Goal: Task Accomplishment & Management: Manage account settings

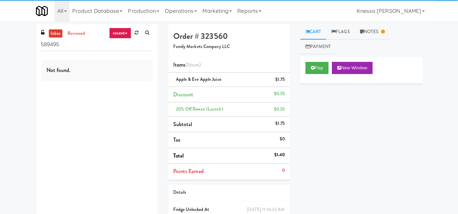
drag, startPoint x: 66, startPoint y: 45, endPoint x: 34, endPoint y: 44, distance: 32.5
click at [34, 44] on div "inbox reviewed recent all unclear take inventory issue suspicious failed recent…" at bounding box center [97, 126] width 132 height 205
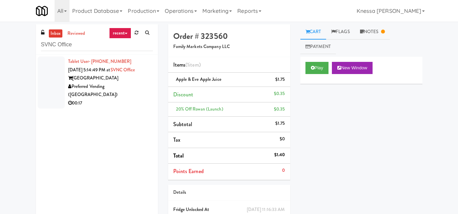
click at [133, 99] on div "00:17" at bounding box center [110, 103] width 85 height 8
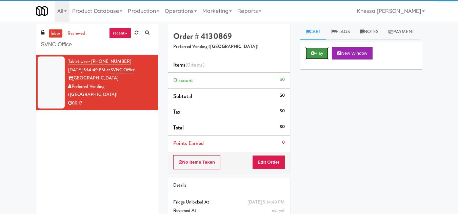
click at [318, 60] on button "Play" at bounding box center [316, 53] width 23 height 12
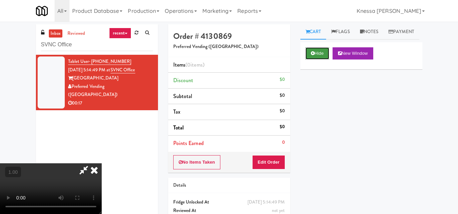
click at [317, 60] on button "Hide" at bounding box center [317, 53] width 24 height 12
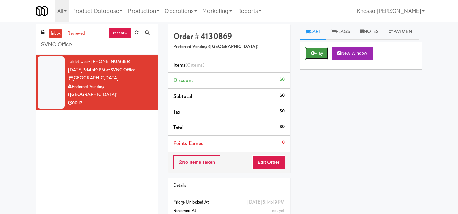
click at [318, 60] on button "Play" at bounding box center [316, 53] width 23 height 12
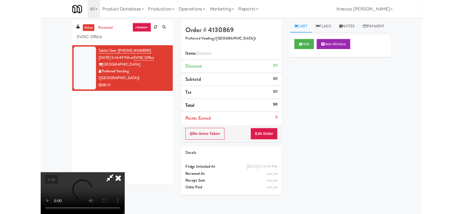
scroll to position [14, 0]
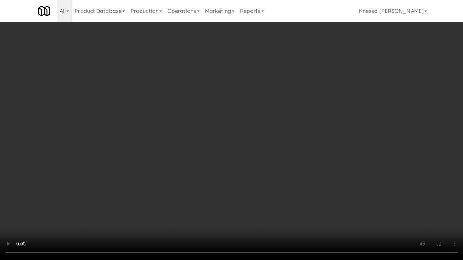
click at [238, 156] on video at bounding box center [231, 130] width 463 height 260
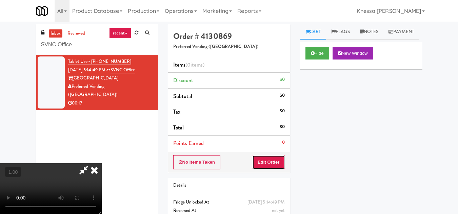
click at [282, 159] on button "Edit Order" at bounding box center [268, 163] width 33 height 14
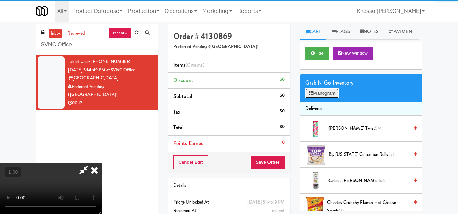
click at [317, 99] on button "Planogram" at bounding box center [321, 93] width 33 height 10
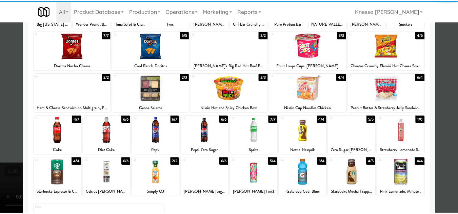
scroll to position [102, 0]
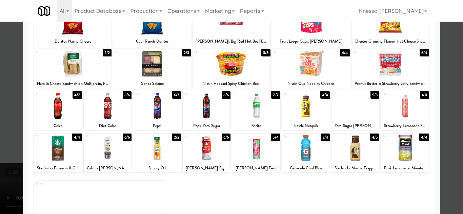
click at [385, 66] on div at bounding box center [390, 64] width 78 height 26
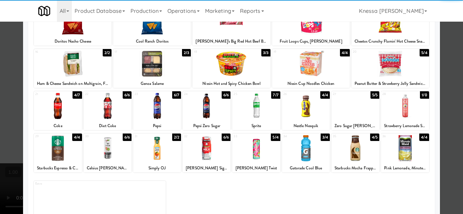
click at [452, 140] on div at bounding box center [231, 107] width 463 height 214
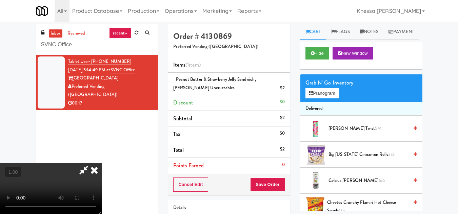
click at [102, 164] on video at bounding box center [51, 189] width 102 height 51
click at [323, 99] on button "Planogram" at bounding box center [321, 93] width 33 height 10
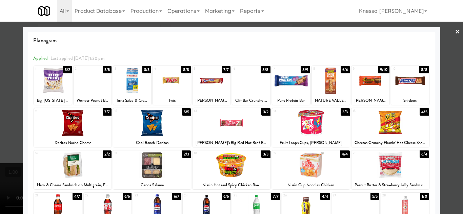
click at [369, 90] on div at bounding box center [370, 81] width 38 height 26
click at [449, 142] on div at bounding box center [231, 107] width 463 height 214
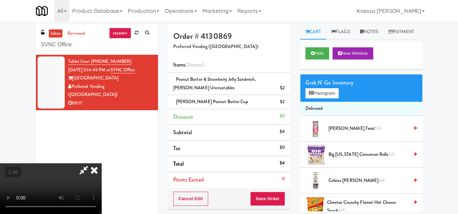
click at [102, 164] on video at bounding box center [51, 189] width 102 height 51
click at [323, 99] on button "Planogram" at bounding box center [321, 93] width 33 height 10
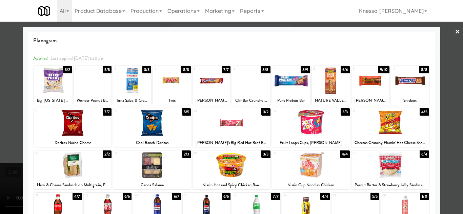
click at [98, 88] on div at bounding box center [93, 81] width 38 height 26
click at [456, 153] on div at bounding box center [231, 107] width 463 height 214
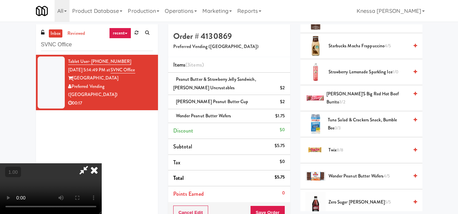
scroll to position [869, 0]
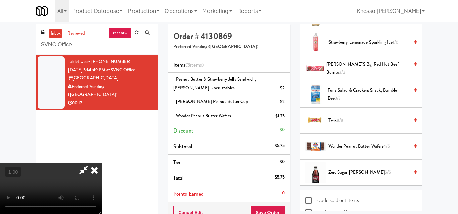
click at [102, 164] on video at bounding box center [51, 189] width 102 height 51
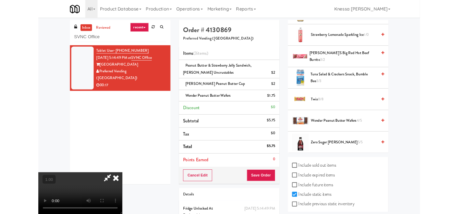
scroll to position [14, 0]
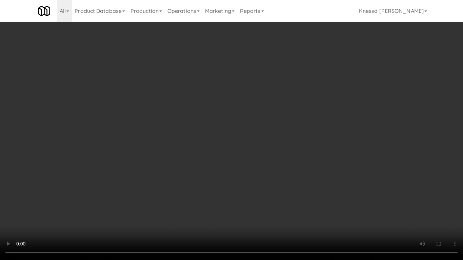
click at [248, 204] on video at bounding box center [231, 130] width 463 height 260
click at [252, 213] on video at bounding box center [231, 130] width 463 height 260
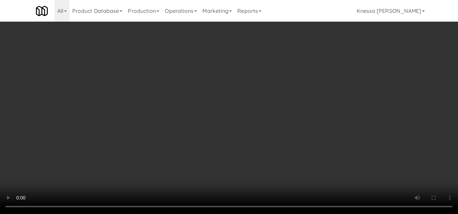
scroll to position [0, 0]
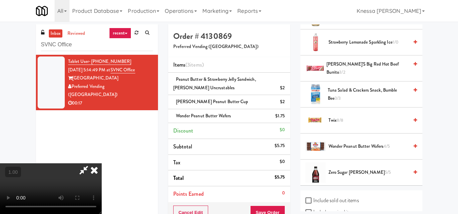
click at [102, 164] on icon at bounding box center [94, 171] width 15 height 14
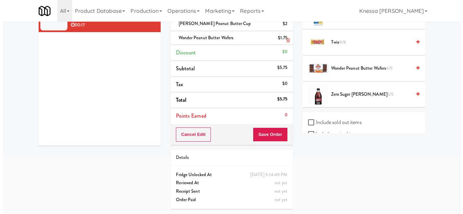
scroll to position [87, 0]
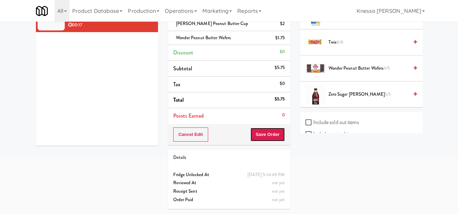
click at [271, 128] on button "Save Order" at bounding box center [267, 135] width 35 height 14
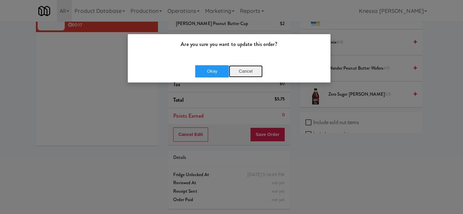
click at [246, 74] on button "Cancel" at bounding box center [246, 71] width 34 height 12
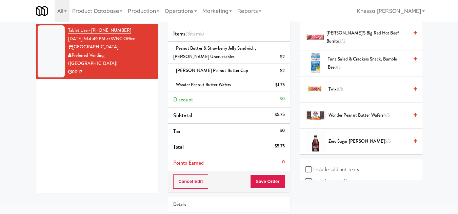
scroll to position [19, 0]
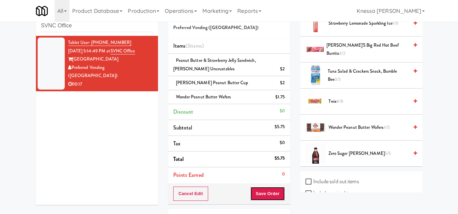
click at [270, 201] on button "Save Order" at bounding box center [267, 194] width 35 height 14
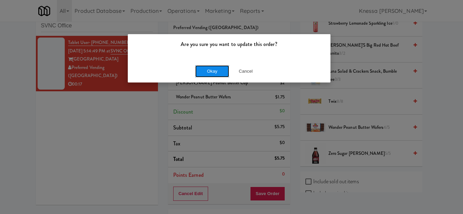
click at [208, 74] on button "Okay" at bounding box center [212, 71] width 34 height 12
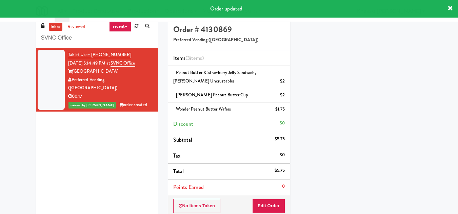
scroll to position [0, 0]
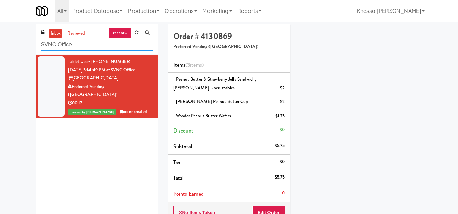
drag, startPoint x: 92, startPoint y: 46, endPoint x: 27, endPoint y: 45, distance: 64.7
click at [27, 45] on div "inbox reviewed recent all unclear take inventory issue suspicious failed recent…" at bounding box center [229, 158] width 458 height 268
paste input "Moderne Pantry"
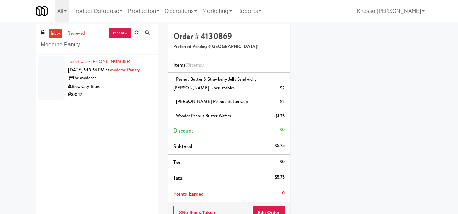
click at [115, 80] on div "Tablet User · (414) 737-1761 [DATE] 5:13:56 PM at [GEOGRAPHIC_DATA] Bites 00:17" at bounding box center [110, 79] width 85 height 42
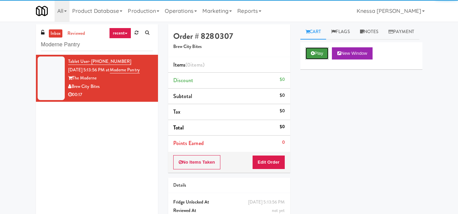
click at [321, 60] on button "Play" at bounding box center [316, 53] width 23 height 12
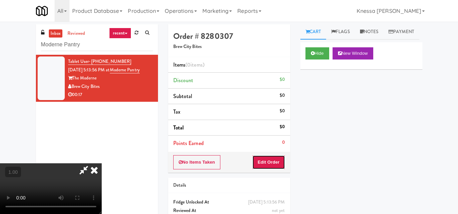
click at [281, 164] on button "Edit Order" at bounding box center [268, 163] width 33 height 14
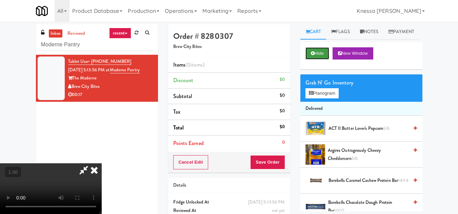
click at [320, 60] on button "Hide" at bounding box center [317, 53] width 24 height 12
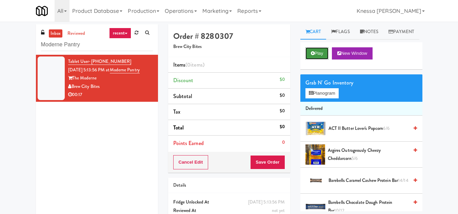
click at [320, 60] on button "Play" at bounding box center [316, 53] width 23 height 12
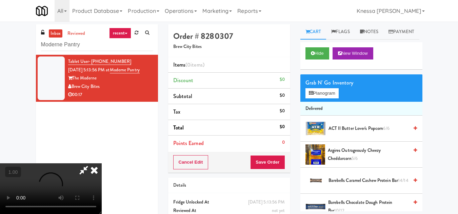
scroll to position [14, 0]
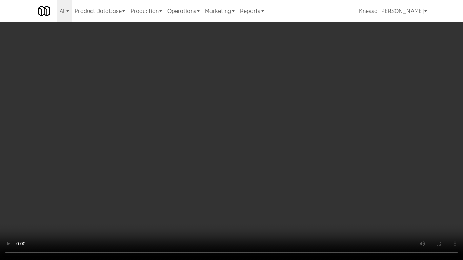
click at [210, 153] on video at bounding box center [231, 130] width 463 height 260
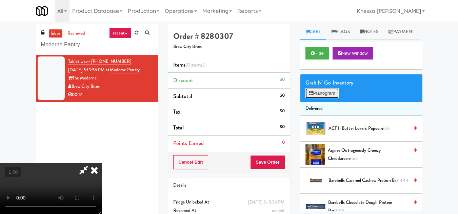
click at [326, 99] on button "Planogram" at bounding box center [321, 93] width 33 height 10
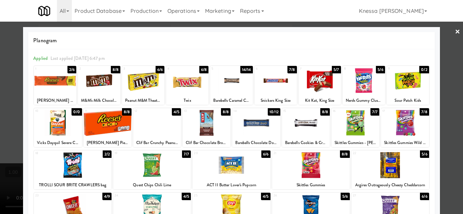
click at [120, 129] on div at bounding box center [108, 123] width 48 height 26
click at [446, 158] on div at bounding box center [231, 107] width 463 height 214
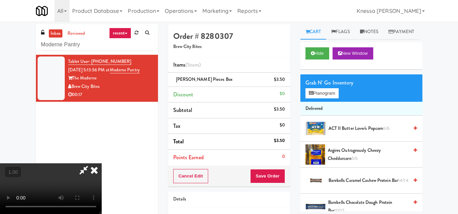
click at [102, 164] on video at bounding box center [51, 189] width 102 height 51
click at [91, 164] on icon at bounding box center [84, 171] width 16 height 14
click at [102, 164] on icon at bounding box center [94, 171] width 15 height 14
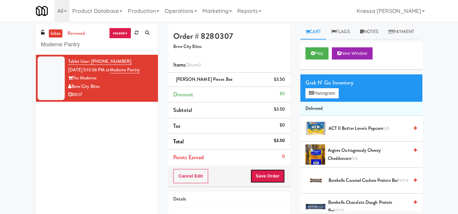
click at [275, 179] on button "Save Order" at bounding box center [267, 176] width 35 height 14
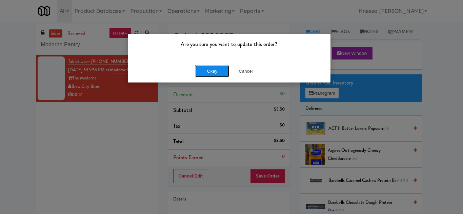
click at [212, 73] on button "Okay" at bounding box center [212, 71] width 34 height 12
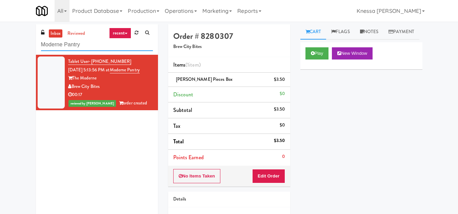
drag, startPoint x: 78, startPoint y: 46, endPoint x: 17, endPoint y: 46, distance: 61.3
click at [17, 46] on div "inbox reviewed recent all unclear take inventory issue suspicious failed recent…" at bounding box center [229, 140] width 458 height 232
paste input "The [PERSON_NAME] - Cooler - Left"
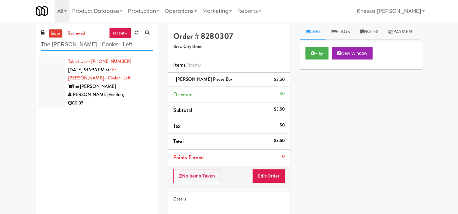
type input "The [PERSON_NAME] - Cooler - Left"
click at [115, 80] on div "Tablet User · (720) 990-8496 [DATE] 5:13:53 PM at The [PERSON_NAME] - Left The …" at bounding box center [110, 83] width 85 height 50
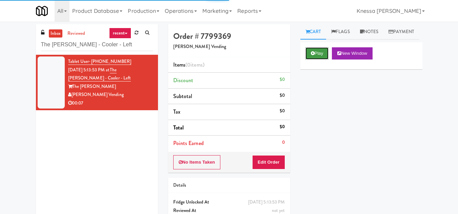
click at [317, 60] on button "Play" at bounding box center [316, 53] width 23 height 12
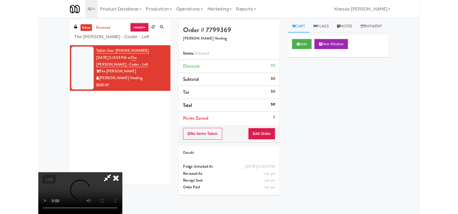
scroll to position [14, 0]
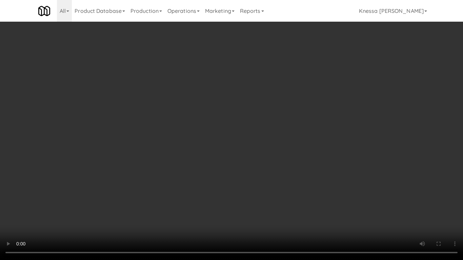
click at [228, 157] on video at bounding box center [231, 130] width 463 height 260
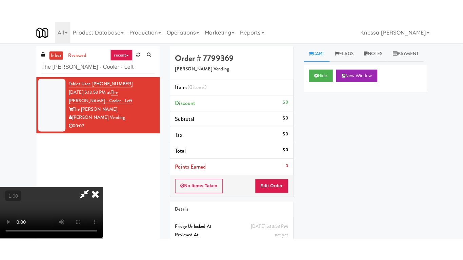
scroll to position [92, 0]
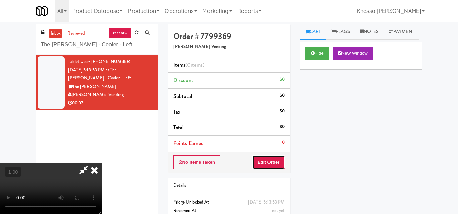
click at [280, 164] on button "Edit Order" at bounding box center [268, 163] width 33 height 14
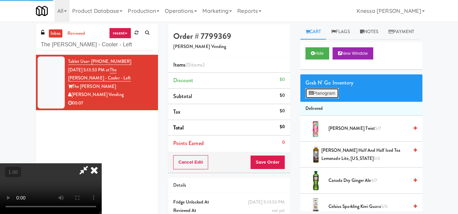
click at [315, 99] on button "Planogram" at bounding box center [321, 93] width 33 height 10
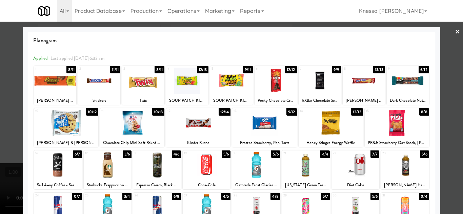
click at [277, 85] on div at bounding box center [275, 81] width 42 height 26
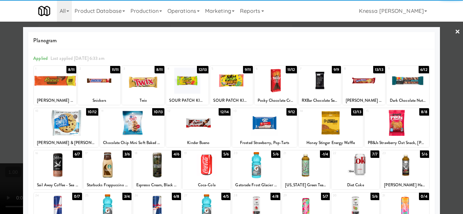
click at [453, 140] on div at bounding box center [231, 107] width 463 height 214
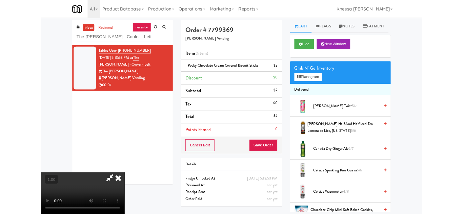
scroll to position [14, 0]
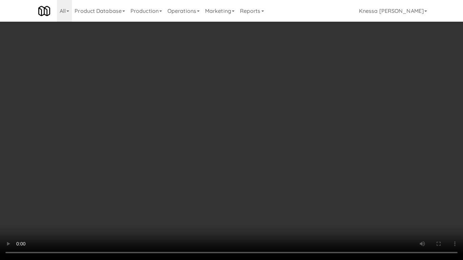
click at [203, 161] on video at bounding box center [231, 130] width 463 height 260
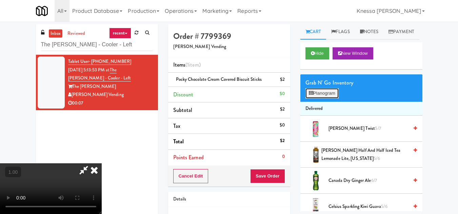
click at [336, 99] on button "Planogram" at bounding box center [321, 93] width 33 height 10
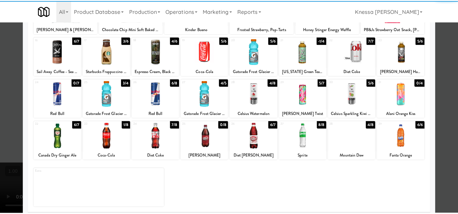
scroll to position [118, 0]
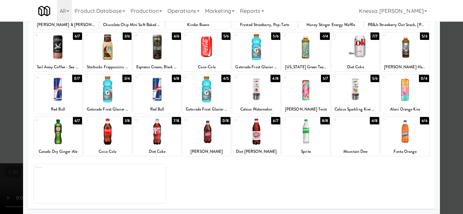
click at [205, 132] on div at bounding box center [207, 132] width 48 height 26
click at [443, 165] on div at bounding box center [231, 107] width 463 height 214
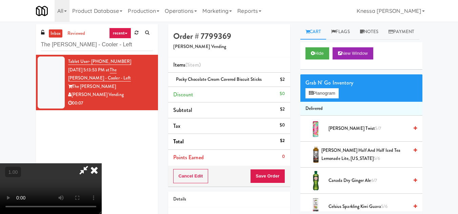
scroll to position [14, 0]
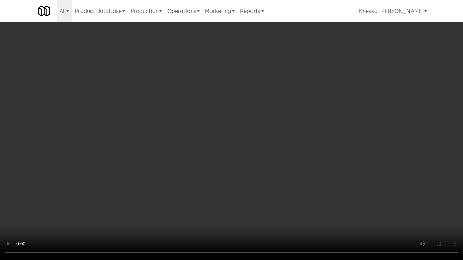
click at [240, 179] on video at bounding box center [231, 130] width 463 height 260
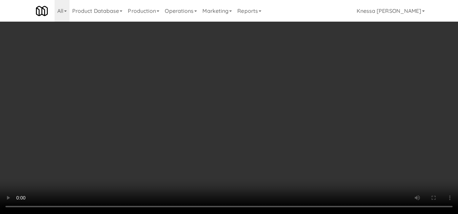
scroll to position [0, 0]
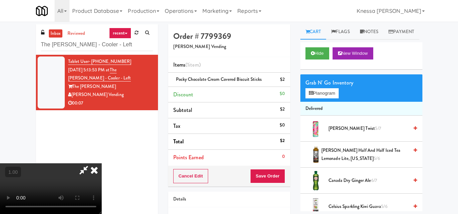
click at [91, 164] on icon at bounding box center [84, 171] width 16 height 14
copy span "Pocky Chocolate Cream Covered Biscuit Sticks"
drag, startPoint x: 263, startPoint y: 81, endPoint x: 175, endPoint y: 80, distance: 88.1
click at [175, 80] on div "Pocky Chocolate Cream Covered Biscuit Sticks $2" at bounding box center [229, 80] width 112 height 8
click at [102, 164] on icon at bounding box center [94, 171] width 15 height 14
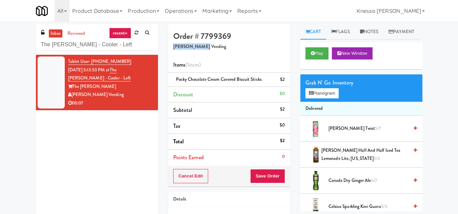
copy h5 "[PERSON_NAME] Vending"
drag, startPoint x: 206, startPoint y: 49, endPoint x: 171, endPoint y: 46, distance: 35.0
click at [171, 46] on div "Order # 7799369 [PERSON_NAME] Vending" at bounding box center [229, 40] width 122 height 33
click at [374, 32] on link "Notes" at bounding box center [369, 31] width 29 height 15
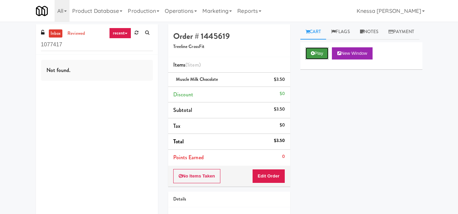
click at [318, 60] on button "Play" at bounding box center [316, 53] width 23 height 12
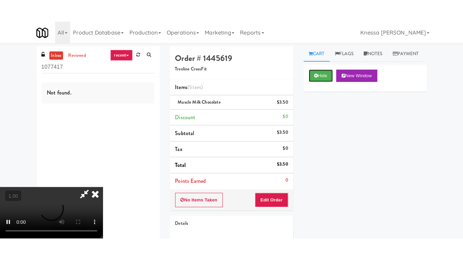
scroll to position [92, 0]
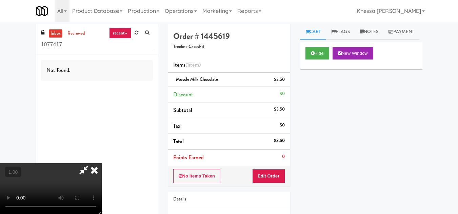
click at [102, 164] on video at bounding box center [51, 189] width 102 height 51
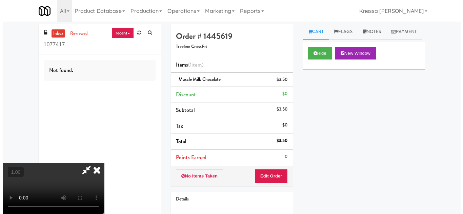
scroll to position [14, 0]
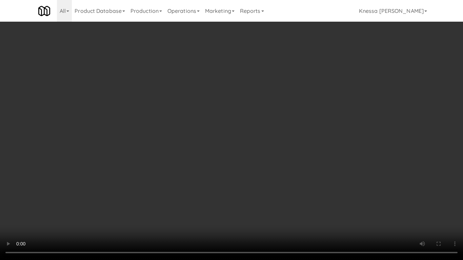
click at [210, 150] on video at bounding box center [231, 130] width 463 height 260
click at [239, 151] on video at bounding box center [231, 130] width 463 height 260
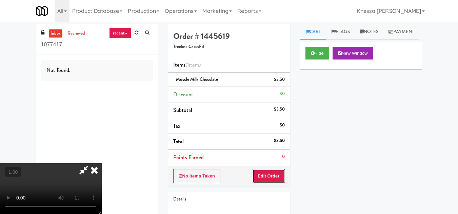
click at [282, 175] on button "Edit Order" at bounding box center [268, 176] width 33 height 14
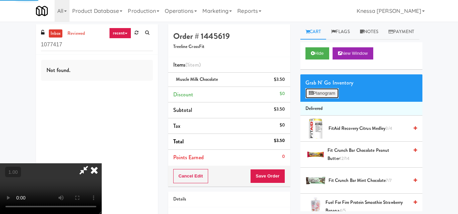
click at [317, 99] on button "Planogram" at bounding box center [321, 93] width 33 height 10
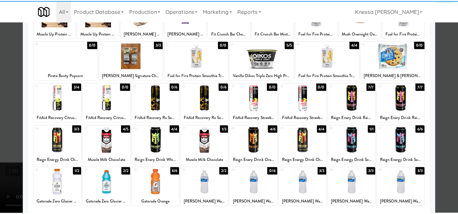
scroll to position [68, 0]
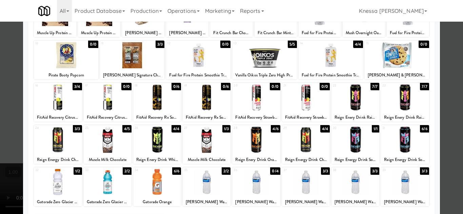
click at [443, 148] on div at bounding box center [231, 107] width 463 height 214
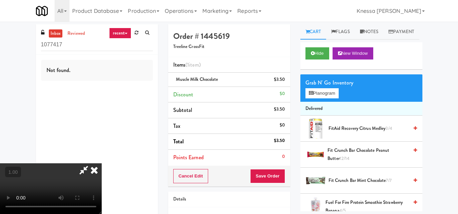
click at [102, 164] on icon at bounding box center [94, 171] width 15 height 14
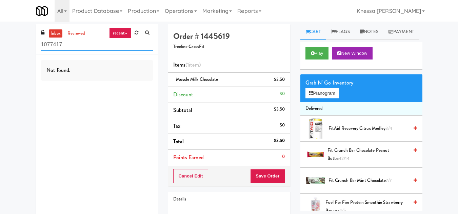
drag, startPoint x: 73, startPoint y: 48, endPoint x: 34, endPoint y: 47, distance: 38.6
click at [34, 47] on div "inbox reviewed recent all unclear take inventory issue suspicious failed recent…" at bounding box center [97, 126] width 132 height 205
paste input "Park Place - Cooler - Right"
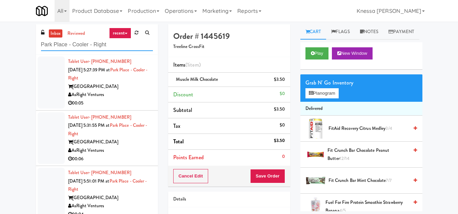
type input "Park Place - Cooler - Right"
click at [137, 96] on div "AsRight Ventures" at bounding box center [110, 95] width 85 height 8
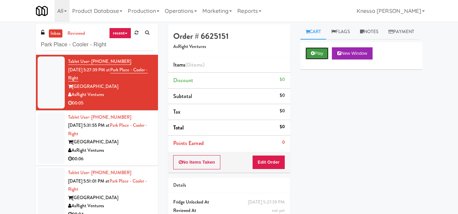
click at [319, 60] on button "Play" at bounding box center [316, 53] width 23 height 12
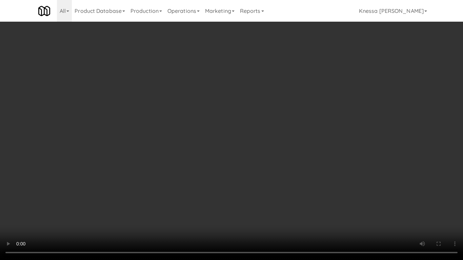
click at [240, 165] on video at bounding box center [231, 130] width 463 height 260
click at [275, 182] on video at bounding box center [231, 130] width 463 height 260
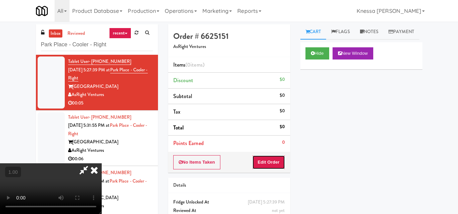
click at [282, 158] on button "Edit Order" at bounding box center [268, 163] width 33 height 14
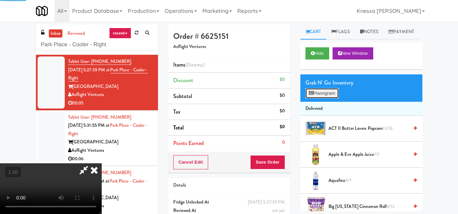
click at [325, 99] on button "Planogram" at bounding box center [321, 93] width 33 height 10
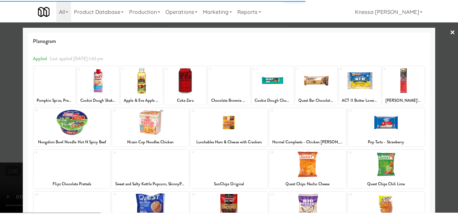
scroll to position [118, 0]
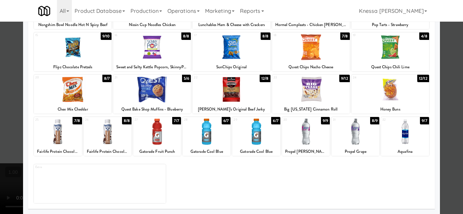
click at [305, 133] on div at bounding box center [306, 132] width 48 height 26
click at [446, 170] on div at bounding box center [231, 107] width 463 height 214
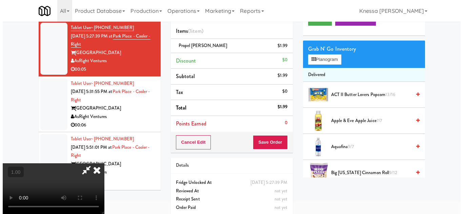
scroll to position [22, 0]
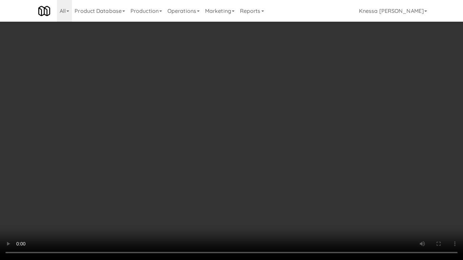
click at [264, 192] on video at bounding box center [231, 130] width 463 height 260
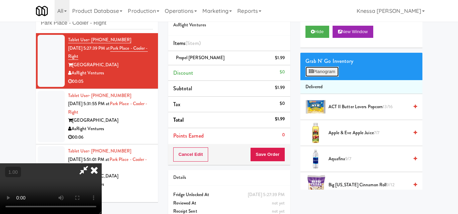
click at [324, 77] on button "Planogram" at bounding box center [321, 72] width 33 height 10
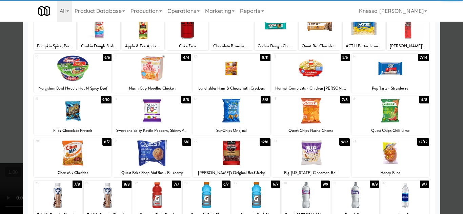
scroll to position [118, 0]
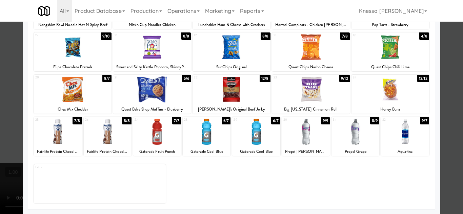
click at [451, 180] on div at bounding box center [231, 107] width 463 height 214
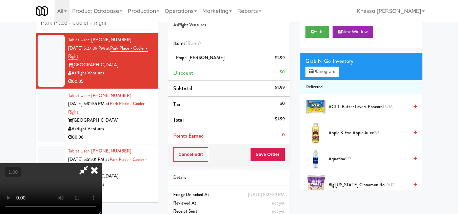
click at [102, 164] on icon at bounding box center [94, 171] width 15 height 14
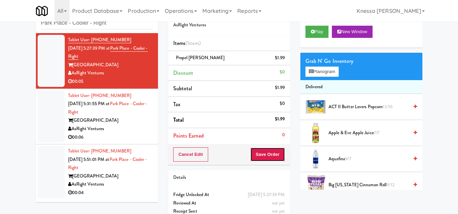
click at [271, 156] on button "Save Order" at bounding box center [267, 155] width 35 height 14
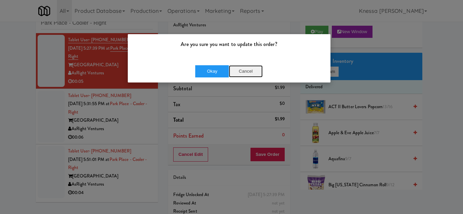
click at [245, 71] on button "Cancel" at bounding box center [246, 71] width 34 height 12
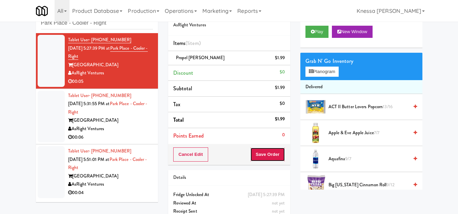
click at [266, 150] on button "Save Order" at bounding box center [267, 155] width 35 height 14
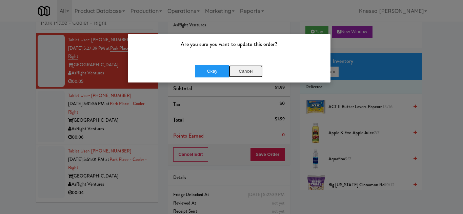
click at [241, 71] on button "Cancel" at bounding box center [246, 71] width 34 height 12
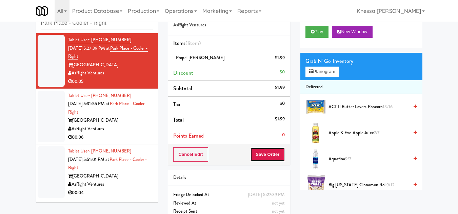
click at [278, 156] on button "Save Order" at bounding box center [267, 155] width 35 height 14
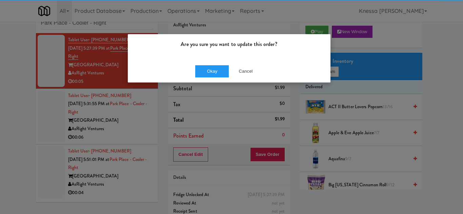
click at [215, 65] on div "Okay Cancel" at bounding box center [229, 71] width 203 height 23
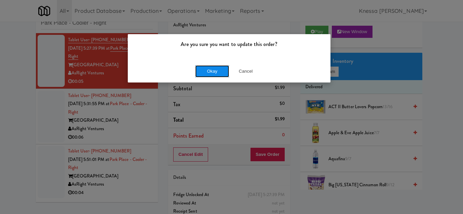
click at [213, 76] on button "Okay" at bounding box center [212, 71] width 34 height 12
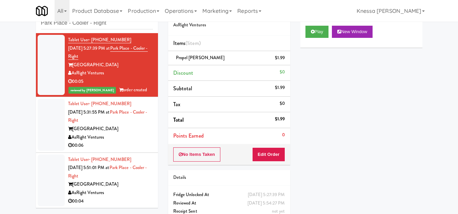
click at [133, 131] on div "Park Place Tampa" at bounding box center [110, 129] width 85 height 8
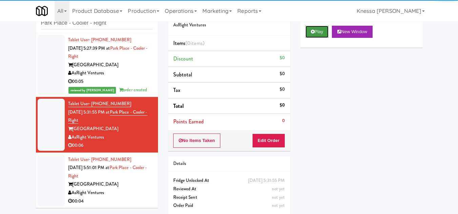
click at [321, 38] on button "Play" at bounding box center [316, 32] width 23 height 12
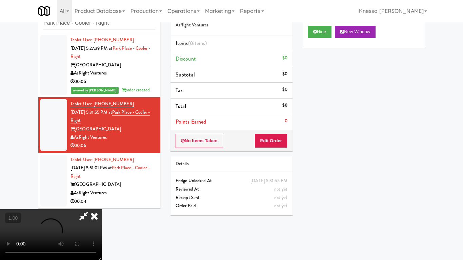
click at [102, 209] on video at bounding box center [51, 234] width 102 height 51
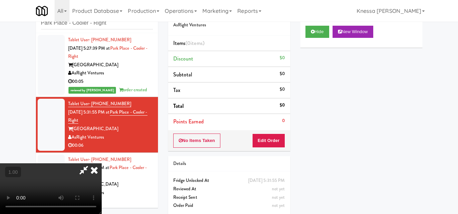
click at [102, 164] on icon at bounding box center [94, 171] width 15 height 14
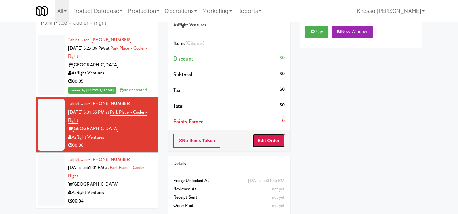
click at [272, 142] on button "Edit Order" at bounding box center [268, 141] width 33 height 14
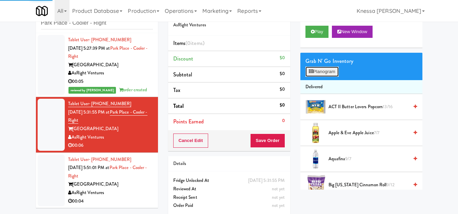
click at [323, 77] on button "Planogram" at bounding box center [321, 72] width 33 height 10
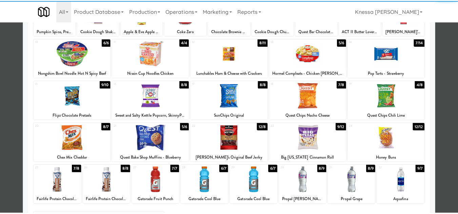
scroll to position [118, 0]
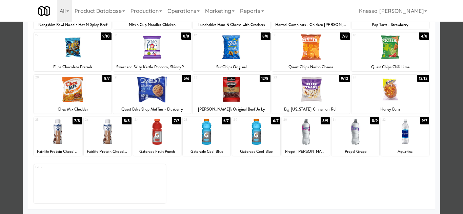
click at [304, 138] on div at bounding box center [306, 132] width 48 height 26
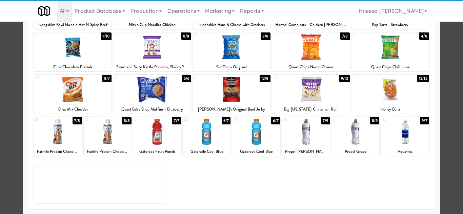
click at [452, 174] on div at bounding box center [231, 107] width 463 height 214
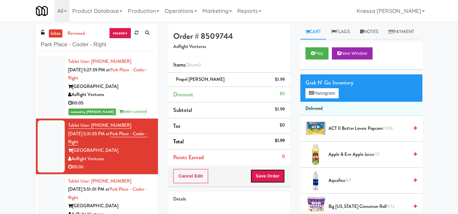
click at [267, 178] on button "Save Order" at bounding box center [267, 176] width 35 height 14
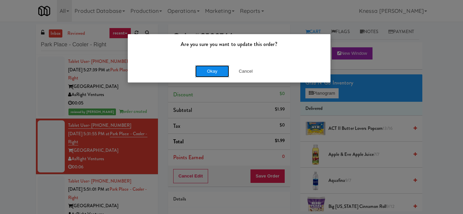
click at [220, 72] on button "Okay" at bounding box center [212, 71] width 34 height 12
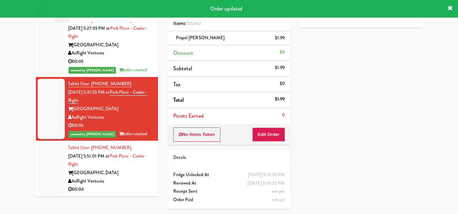
click at [119, 178] on div "AsRight Ventures" at bounding box center [110, 182] width 85 height 8
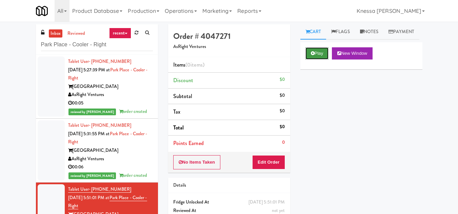
click at [315, 60] on button "Play" at bounding box center [316, 53] width 23 height 12
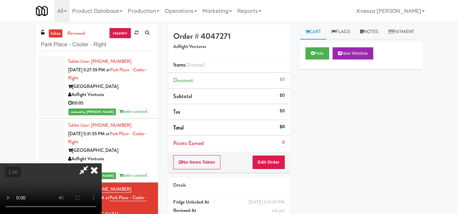
click at [102, 168] on video at bounding box center [51, 189] width 102 height 51
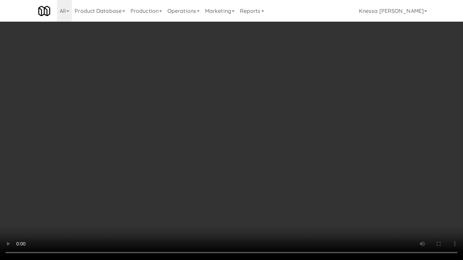
click at [252, 189] on video at bounding box center [231, 130] width 463 height 260
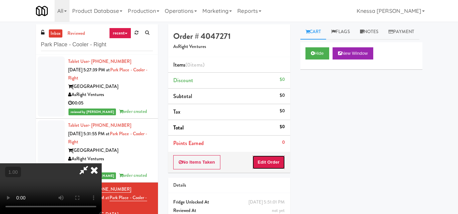
click at [280, 162] on button "Edit Order" at bounding box center [268, 163] width 33 height 14
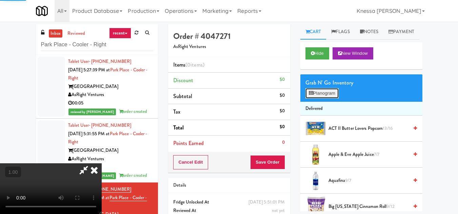
click at [324, 99] on button "Planogram" at bounding box center [321, 93] width 33 height 10
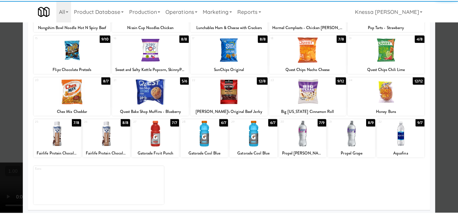
scroll to position [118, 0]
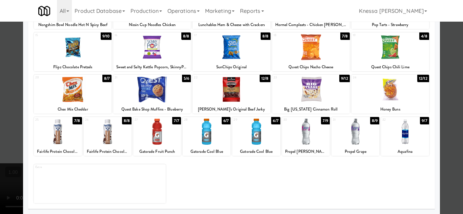
click at [346, 141] on div at bounding box center [355, 132] width 48 height 26
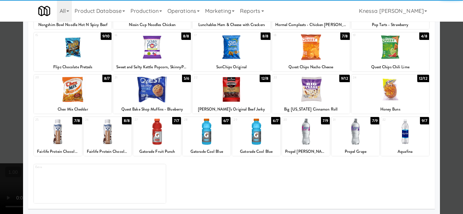
click at [449, 181] on div at bounding box center [231, 107] width 463 height 214
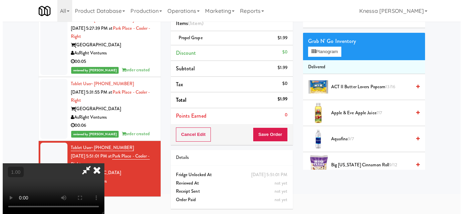
scroll to position [22, 0]
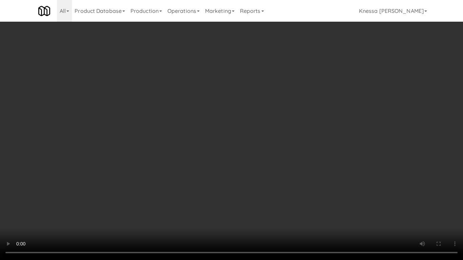
click at [257, 211] on video at bounding box center [231, 130] width 463 height 260
click at [274, 201] on video at bounding box center [231, 130] width 463 height 260
click at [260, 201] on video at bounding box center [231, 130] width 463 height 260
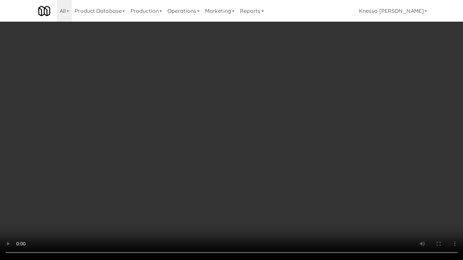
click at [239, 201] on video at bounding box center [231, 130] width 463 height 260
click at [254, 203] on video at bounding box center [231, 130] width 463 height 260
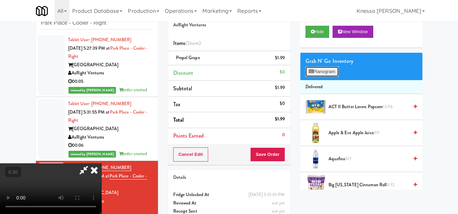
click at [330, 77] on button "Planogram" at bounding box center [321, 72] width 33 height 10
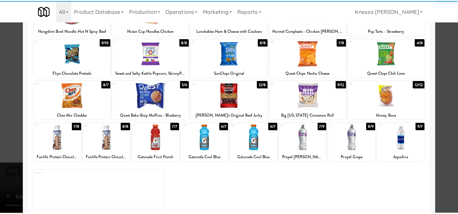
scroll to position [118, 0]
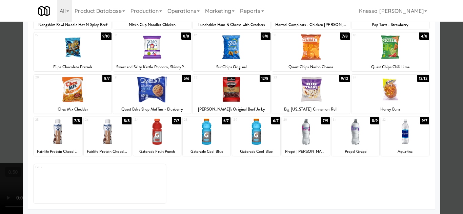
click at [444, 163] on div at bounding box center [231, 107] width 463 height 214
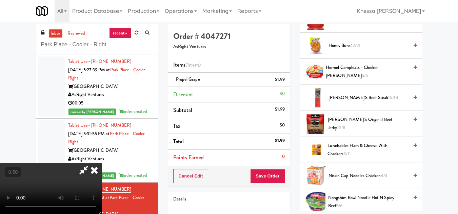
click at [102, 164] on icon at bounding box center [94, 171] width 15 height 14
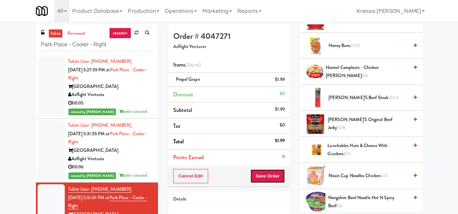
click at [271, 177] on button "Save Order" at bounding box center [267, 176] width 35 height 14
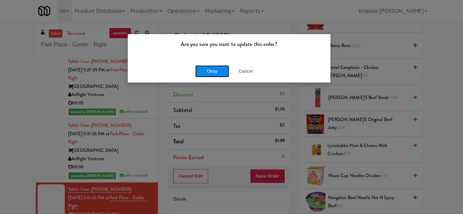
click at [209, 73] on button "Okay" at bounding box center [212, 71] width 34 height 12
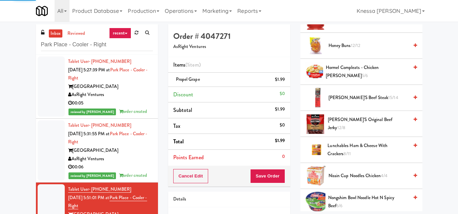
scroll to position [99, 0]
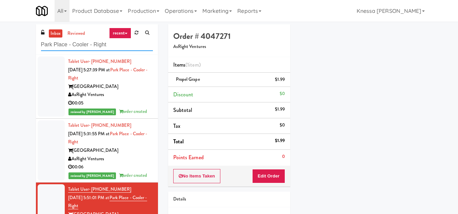
drag, startPoint x: 112, startPoint y: 41, endPoint x: 34, endPoint y: 41, distance: 78.3
click at [34, 41] on div "inbox reviewed recent all unclear take inventory issue suspicious failed recent…" at bounding box center [97, 137] width 132 height 227
paste input "SVNC Maintenance"
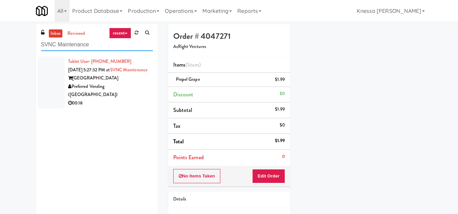
type input "SVNC Maintenance"
click at [133, 80] on div "Tablet User · (707) 688-8076 Sep 24, 2025 5:27:32 PM at SVNC Maintenance Sacram…" at bounding box center [110, 83] width 85 height 50
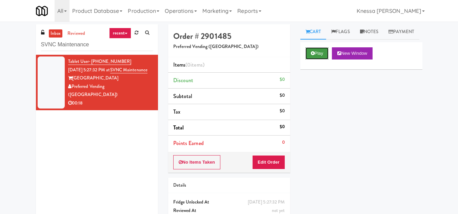
click at [321, 60] on button "Play" at bounding box center [316, 53] width 23 height 12
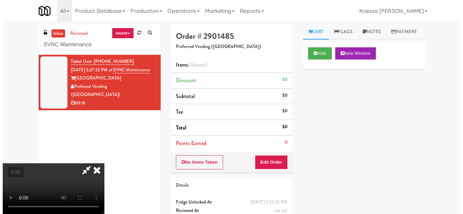
scroll to position [14, 0]
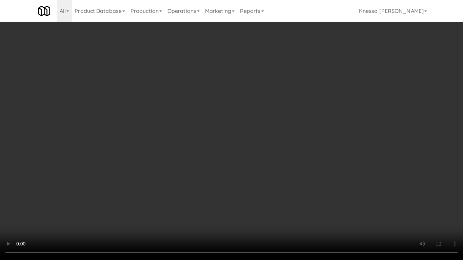
click at [243, 182] on video at bounding box center [231, 130] width 463 height 260
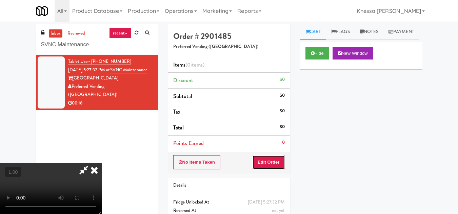
click at [279, 164] on button "Edit Order" at bounding box center [268, 163] width 33 height 14
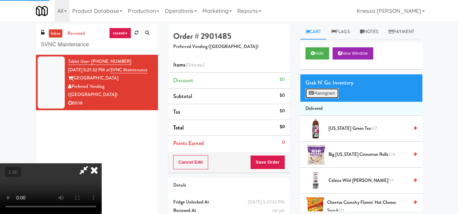
click at [333, 99] on button "Planogram" at bounding box center [321, 93] width 33 height 10
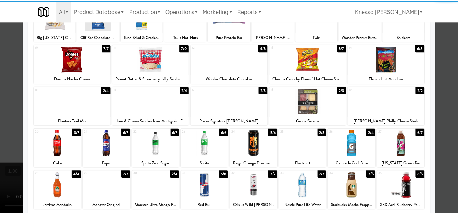
scroll to position [118, 0]
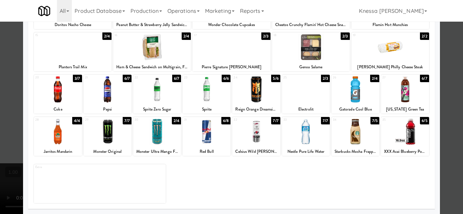
click at [347, 137] on div at bounding box center [355, 132] width 48 height 26
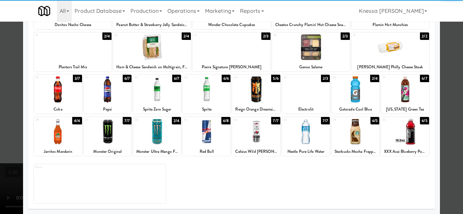
click at [448, 178] on div at bounding box center [231, 107] width 463 height 214
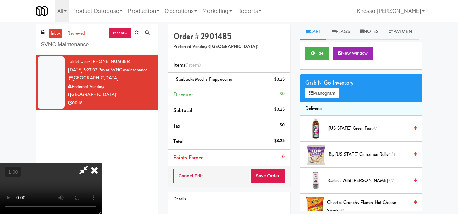
click at [102, 165] on video at bounding box center [51, 189] width 102 height 51
click at [315, 99] on button "Planogram" at bounding box center [321, 93] width 33 height 10
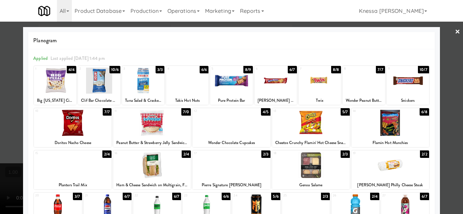
click at [452, 137] on div at bounding box center [231, 107] width 463 height 214
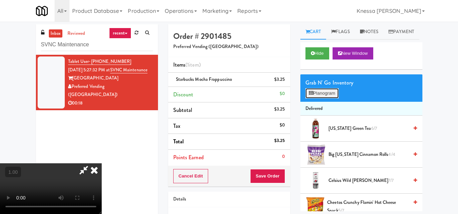
click at [327, 99] on button "Planogram" at bounding box center [321, 93] width 33 height 10
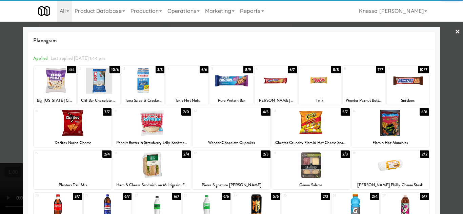
click at [271, 87] on div at bounding box center [275, 81] width 42 height 26
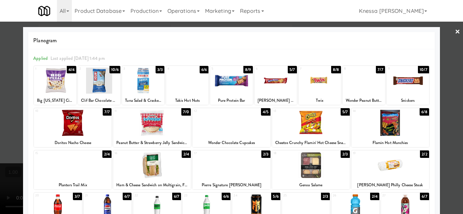
click at [452, 161] on div at bounding box center [231, 107] width 463 height 214
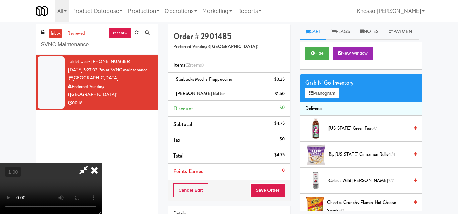
click at [102, 164] on video at bounding box center [51, 189] width 102 height 51
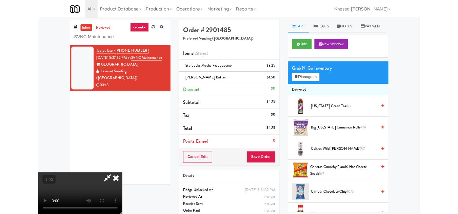
scroll to position [14, 0]
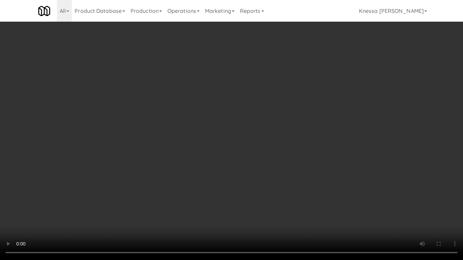
click at [244, 201] on video at bounding box center [231, 130] width 463 height 260
click at [244, 197] on video at bounding box center [231, 130] width 463 height 260
click at [313, 159] on video at bounding box center [231, 130] width 463 height 260
click at [270, 194] on video at bounding box center [231, 130] width 463 height 260
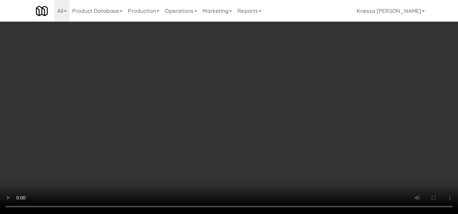
scroll to position [0, 0]
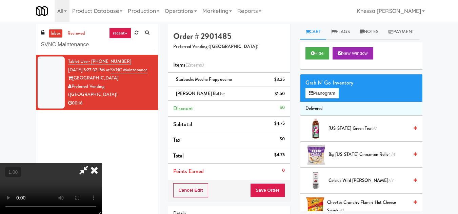
click at [102, 164] on icon at bounding box center [94, 171] width 15 height 14
